Goal: Find contact information: Find contact information

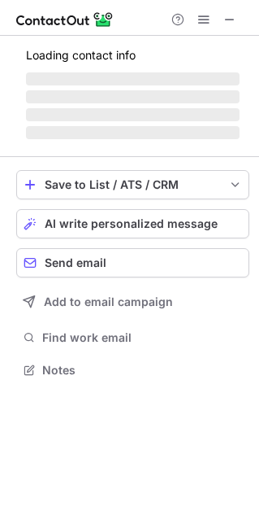
scroll to position [8, 8]
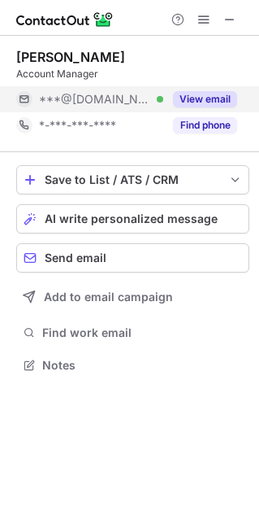
click at [206, 98] on button "View email" at bounding box center [205, 99] width 64 height 16
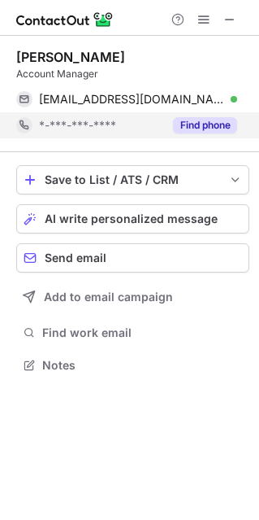
click at [210, 127] on button "Find phone" at bounding box center [205, 125] width 64 height 16
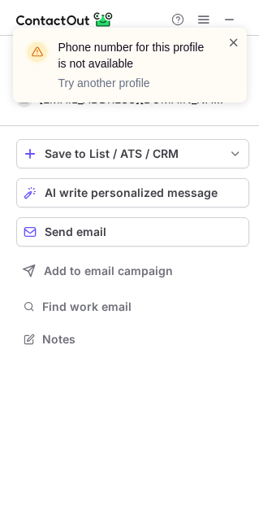
click at [232, 41] on span at bounding box center [234, 42] width 13 height 16
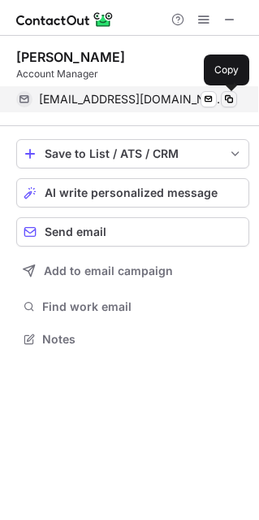
click at [229, 95] on span at bounding box center [229, 99] width 13 height 13
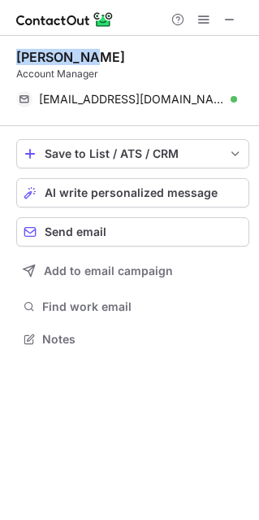
drag, startPoint x: 15, startPoint y: 54, endPoint x: 89, endPoint y: 54, distance: 73.2
click at [89, 54] on div "Mark Jutic Account Manager markjutic@gmail.com Verified Send email Copy Save to…" at bounding box center [129, 200] width 259 height 328
copy div "Mark Jutic"
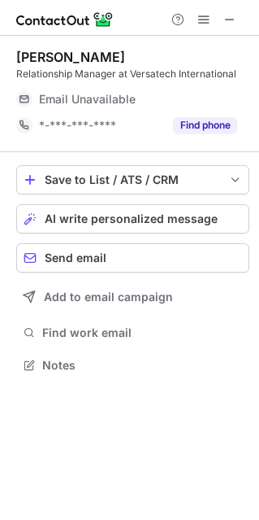
scroll to position [8, 8]
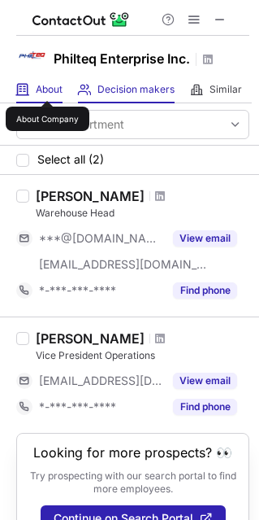
click at [47, 86] on span "About" at bounding box center [49, 89] width 27 height 13
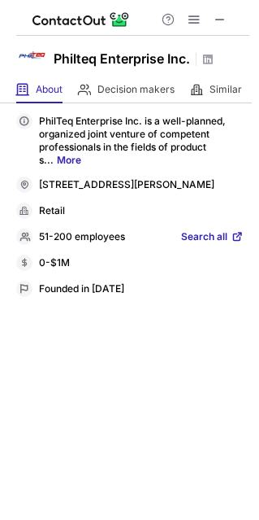
click at [211, 245] on span "Search all" at bounding box center [204, 237] width 46 height 15
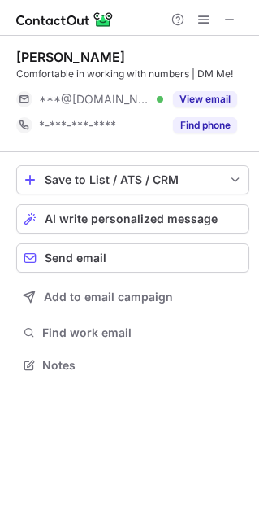
scroll to position [8, 8]
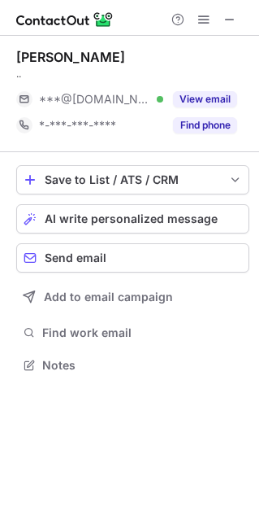
scroll to position [8, 8]
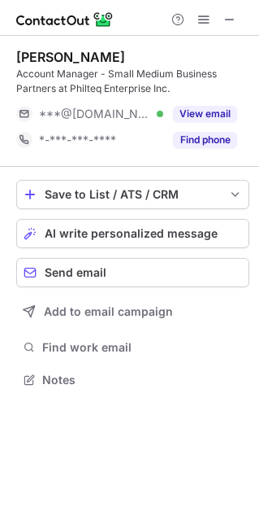
scroll to position [368, 259]
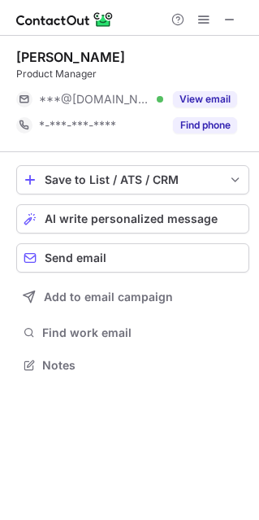
scroll to position [8, 8]
drag, startPoint x: 11, startPoint y: 55, endPoint x: 162, endPoint y: 61, distance: 151.4
click at [162, 61] on div "Kris Marvin Ortega Product Manager ***@yahoo.com Verified View email *-***-***-…" at bounding box center [129, 213] width 259 height 354
copy div "Kris Marvin Ortega"
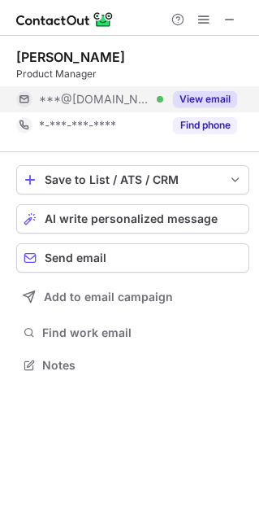
click at [201, 103] on button "View email" at bounding box center [205, 99] width 64 height 16
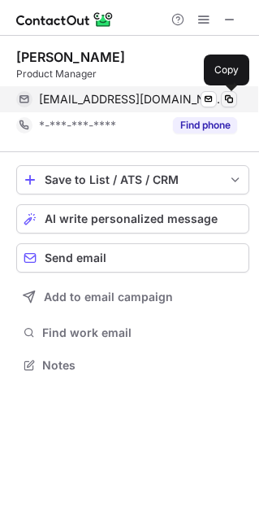
click at [232, 99] on span at bounding box center [229, 99] width 13 height 13
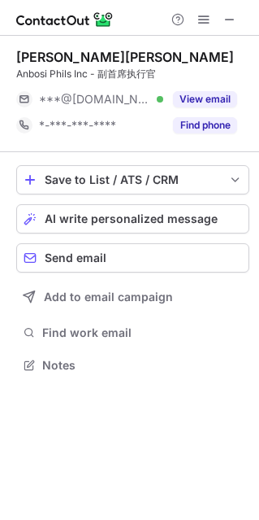
scroll to position [353, 259]
